Goal: Transaction & Acquisition: Download file/media

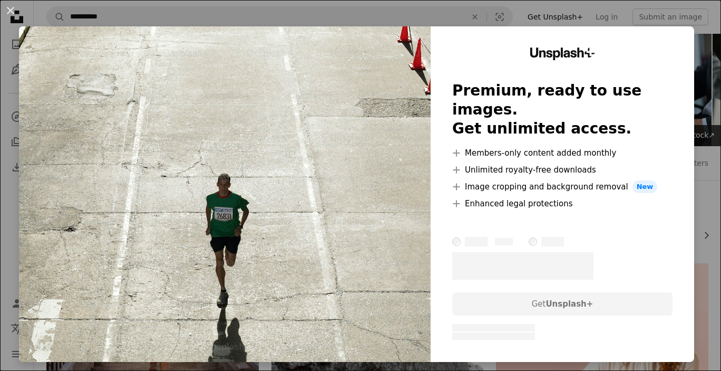
scroll to position [384, 0]
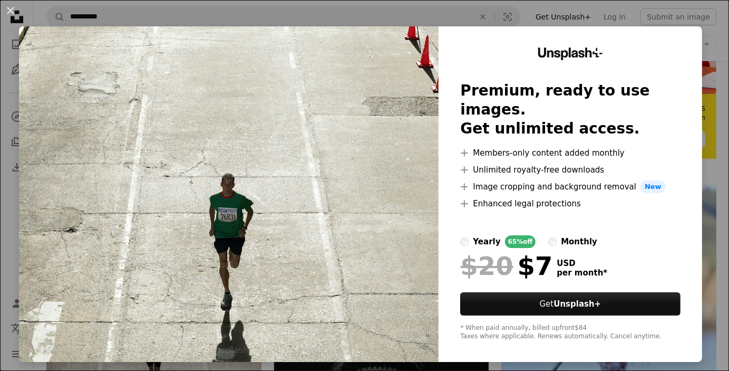
click at [14, 5] on button "An X shape" at bounding box center [10, 10] width 13 height 13
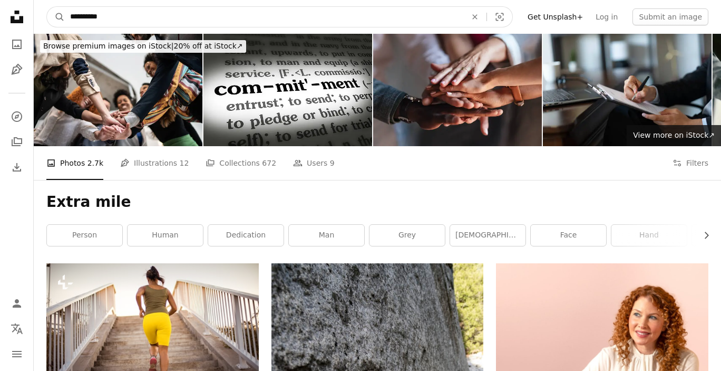
drag, startPoint x: 110, startPoint y: 15, endPoint x: 9, endPoint y: 14, distance: 100.7
type input "*********"
click button "A magnifying glass" at bounding box center [56, 17] width 18 height 20
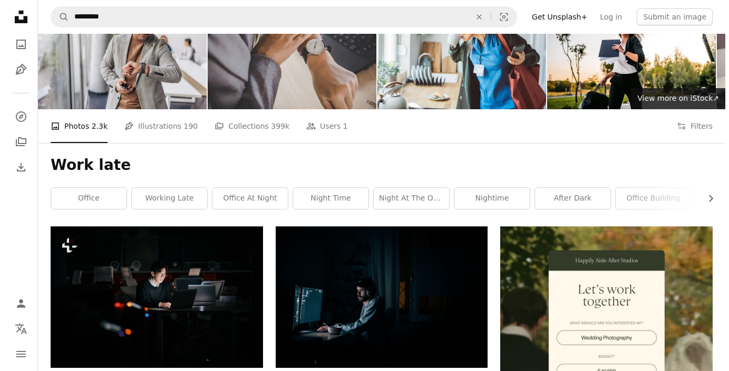
scroll to position [30, 0]
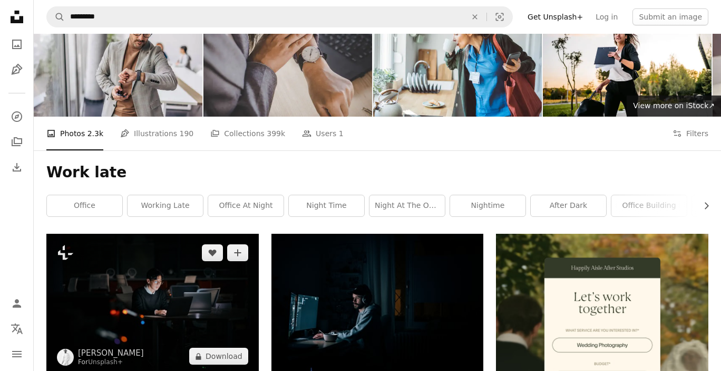
click at [191, 234] on img at bounding box center [152, 304] width 212 height 141
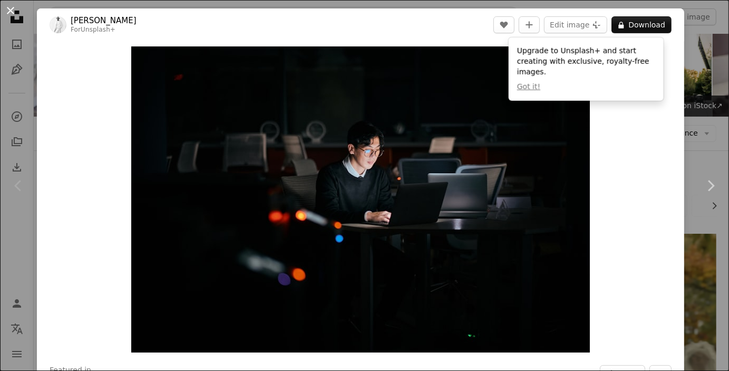
click at [11, 9] on button "An X shape" at bounding box center [10, 10] width 13 height 13
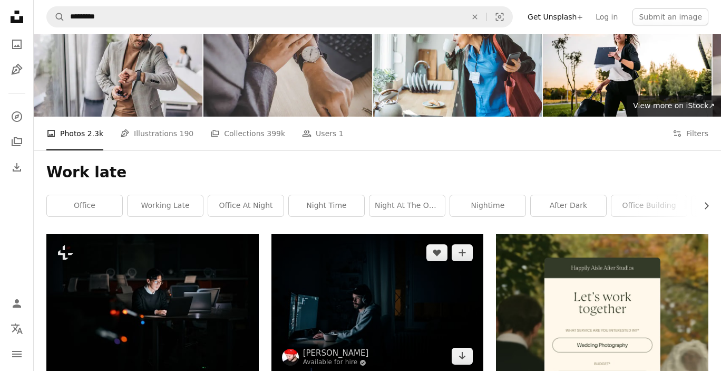
click at [364, 234] on img at bounding box center [377, 304] width 212 height 141
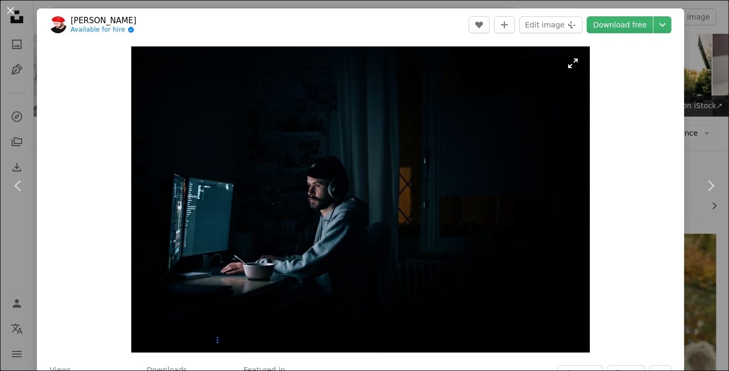
click at [623, 25] on link "Download free" at bounding box center [620, 24] width 66 height 17
